Goal: Task Accomplishment & Management: Complete application form

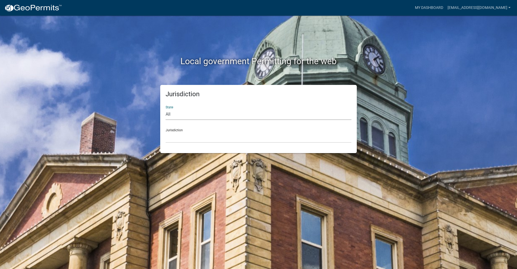
click at [182, 116] on select "All [US_STATE] [US_STATE] [US_STATE] [US_STATE] [US_STATE] [US_STATE] [US_STATE…" at bounding box center [259, 114] width 186 height 11
select select "[US_STATE]"
click at [166, 109] on select "All [US_STATE] [US_STATE] [US_STATE] [US_STATE] [US_STATE] [US_STATE] [US_STATE…" at bounding box center [259, 114] width 186 height 11
click at [188, 135] on select "[GEOGRAPHIC_DATA], [US_STATE] [GEOGRAPHIC_DATA], [US_STATE] [GEOGRAPHIC_DATA], …" at bounding box center [259, 137] width 186 height 11
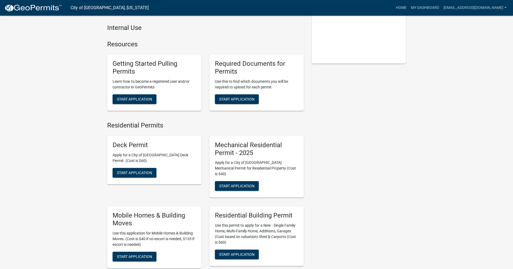
scroll to position [161, 0]
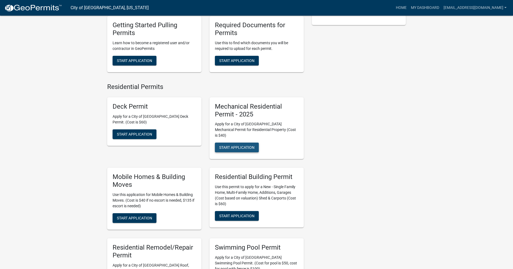
click at [237, 145] on span "Start Application" at bounding box center [236, 147] width 35 height 4
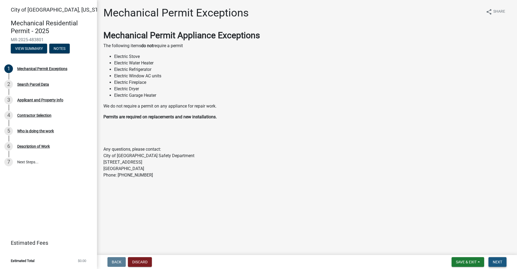
click at [495, 260] on span "Next" at bounding box center [497, 261] width 9 height 4
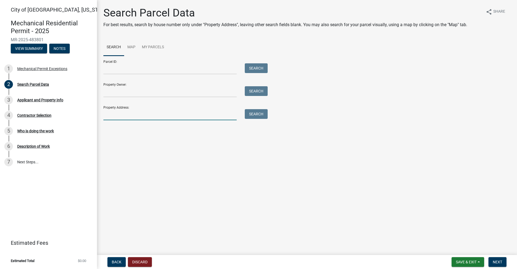
click at [140, 112] on input "Property Address:" at bounding box center [169, 114] width 133 height 11
type input "[STREET_ADDRESS][US_STATE]"
click at [261, 114] on button "Search" at bounding box center [256, 114] width 23 height 10
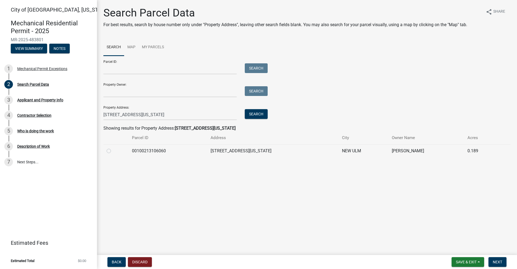
click at [113, 147] on label at bounding box center [113, 147] width 0 height 0
click at [113, 150] on input "radio" at bounding box center [114, 148] width 3 height 3
radio input "true"
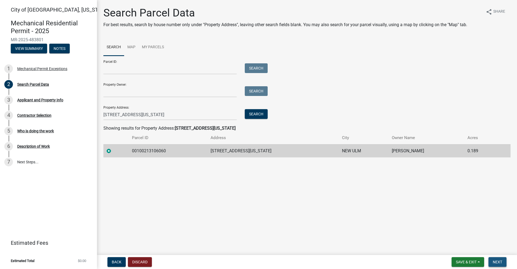
click at [502, 260] on button "Next" at bounding box center [497, 262] width 18 height 10
click at [496, 261] on span "Next" at bounding box center [497, 261] width 9 height 4
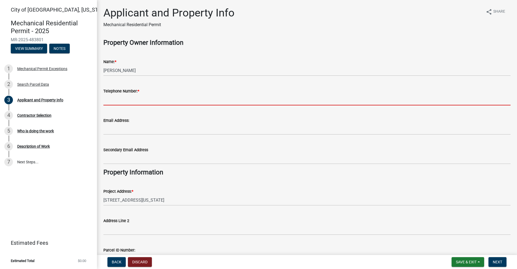
click at [123, 98] on input "Telephone Number: *" at bounding box center [306, 99] width 407 height 11
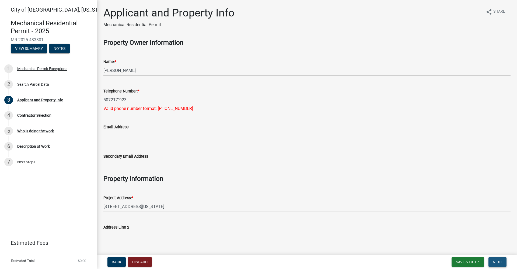
click at [497, 261] on span "Next" at bounding box center [497, 261] width 9 height 4
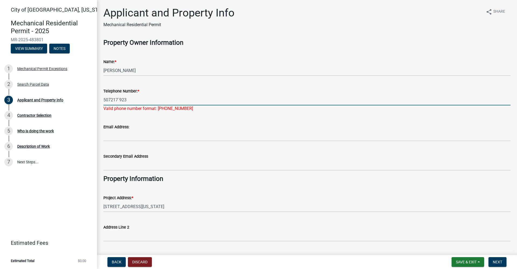
click at [119, 100] on input "507217`923" at bounding box center [306, 99] width 407 height 11
type input "5072171923"
click at [494, 259] on button "Next" at bounding box center [497, 262] width 18 height 10
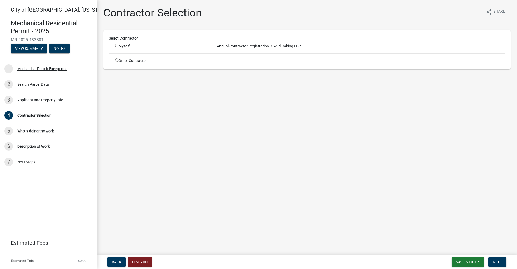
click at [115, 45] on input "radio" at bounding box center [116, 45] width 3 height 3
radio input "true"
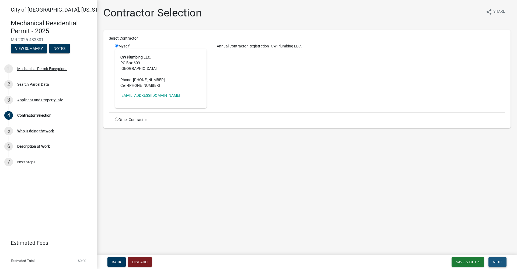
click at [494, 262] on span "Next" at bounding box center [497, 261] width 9 height 4
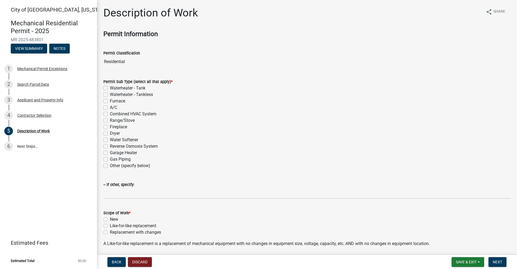
click at [110, 87] on label "Waterheater - Tank" at bounding box center [128, 88] width 36 height 6
click at [110, 87] on input "Waterheater - Tank" at bounding box center [111, 86] width 3 height 3
checkbox input "true"
checkbox input "false"
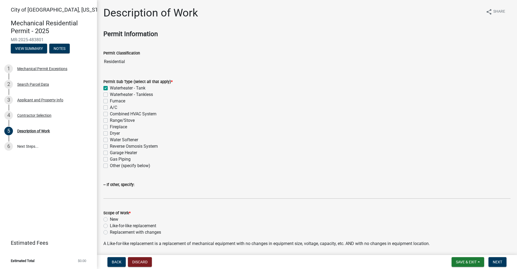
checkbox input "false"
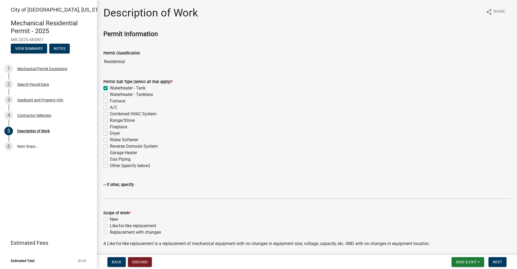
checkbox input "false"
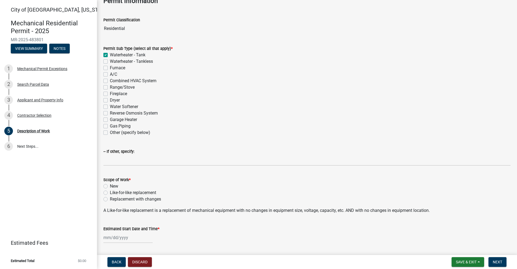
scroll to position [81, 0]
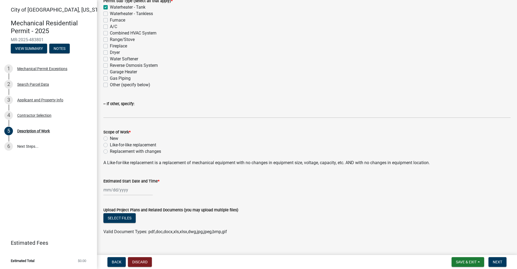
drag, startPoint x: 105, startPoint y: 145, endPoint x: 110, endPoint y: 165, distance: 20.4
click at [110, 146] on label "Like-for-like replacement" at bounding box center [133, 145] width 46 height 6
click at [110, 145] on input "Like-for-like replacement" at bounding box center [111, 143] width 3 height 3
radio input "true"
click at [118, 192] on div at bounding box center [127, 189] width 49 height 11
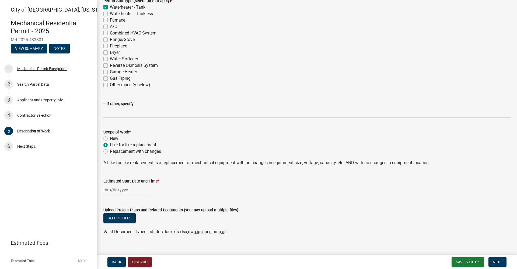
select select "9"
select select "2025"
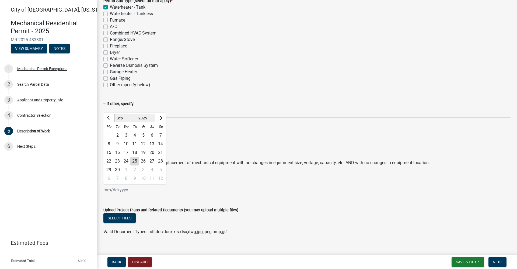
click at [136, 160] on div "25" at bounding box center [134, 161] width 9 height 9
type input "[DATE]"
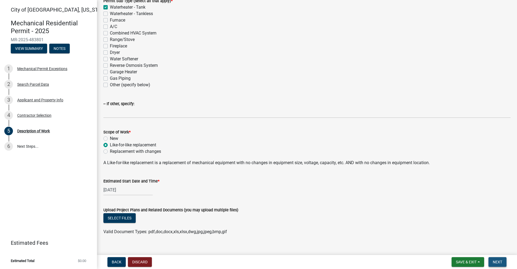
click at [502, 261] on button "Next" at bounding box center [497, 262] width 18 height 10
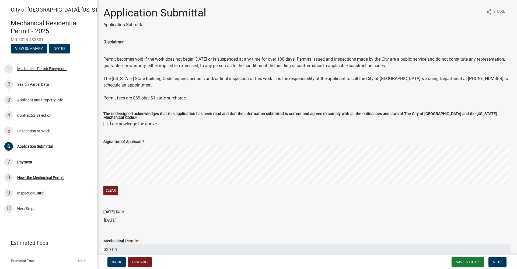
click at [110, 121] on label "I acknowledge the above" at bounding box center [133, 124] width 47 height 6
click at [110, 121] on input "I acknowledge the above" at bounding box center [111, 122] width 3 height 3
checkbox input "true"
click at [494, 261] on span "Next" at bounding box center [497, 261] width 9 height 4
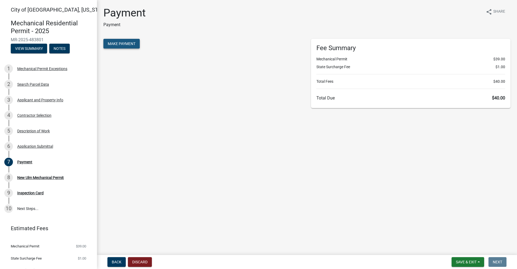
click at [124, 44] on span "Make Payment" at bounding box center [122, 43] width 28 height 4
